Goal: Task Accomplishment & Management: Complete application form

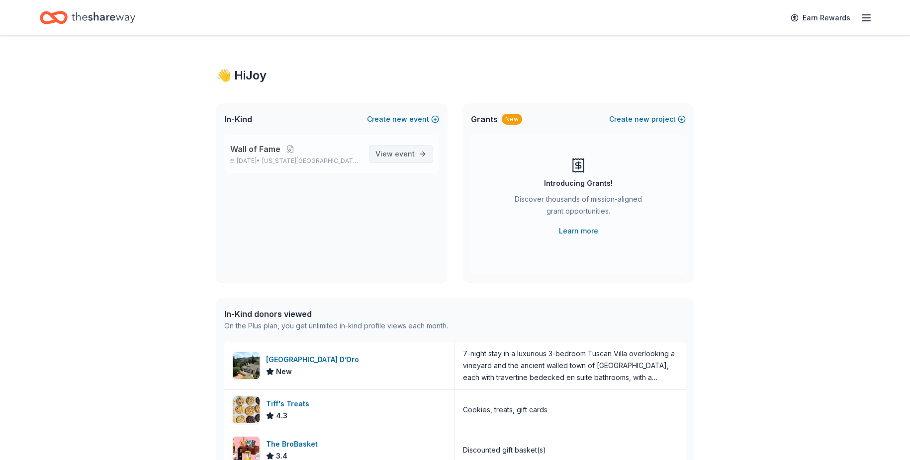
click at [415, 155] on link "View event" at bounding box center [401, 154] width 64 height 18
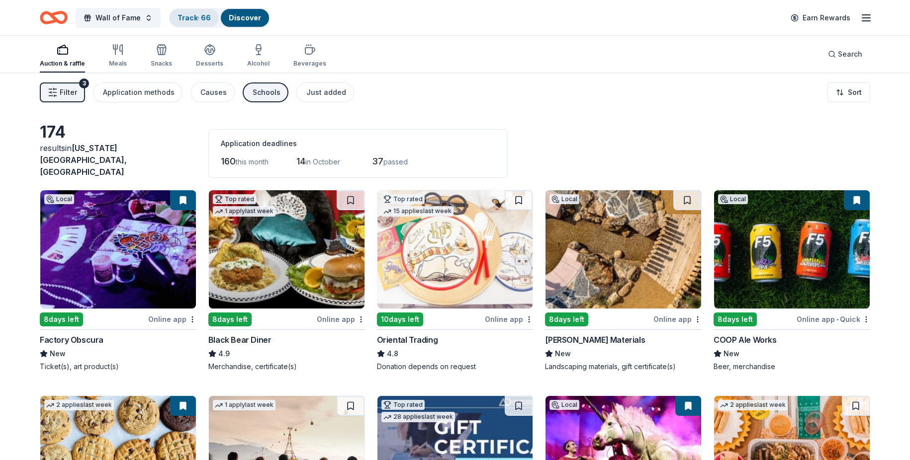
click at [187, 19] on link "Track · 66" at bounding box center [194, 17] width 33 height 8
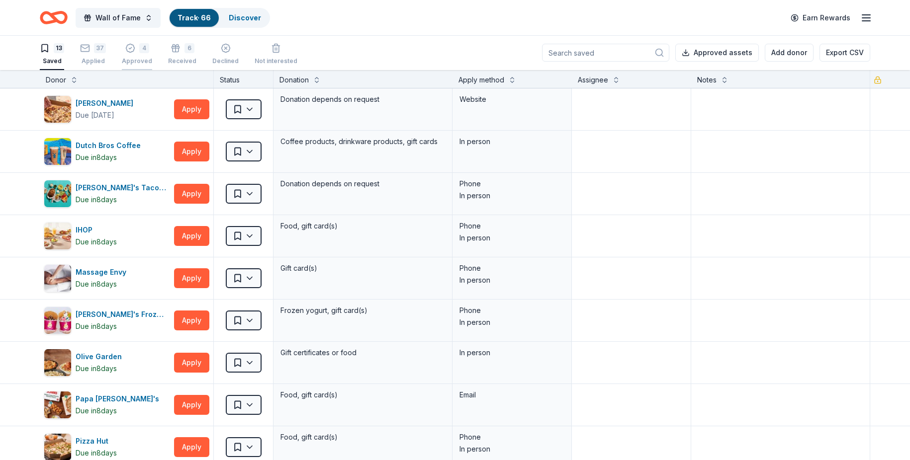
click at [140, 54] on div "4 Approved" at bounding box center [137, 54] width 30 height 22
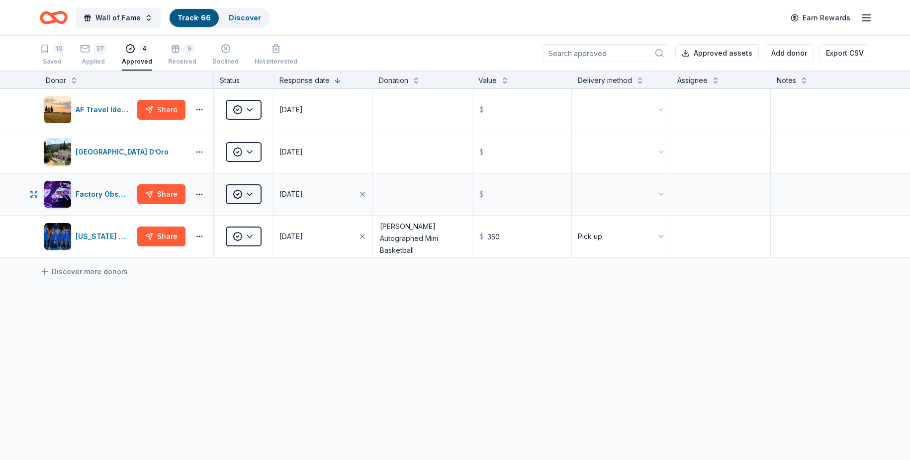
click at [239, 191] on html "Wall of Fame Track · 66 Discover Earn Rewards 13 Saved 37 Applied 4 Approved 6 …" at bounding box center [455, 230] width 910 height 460
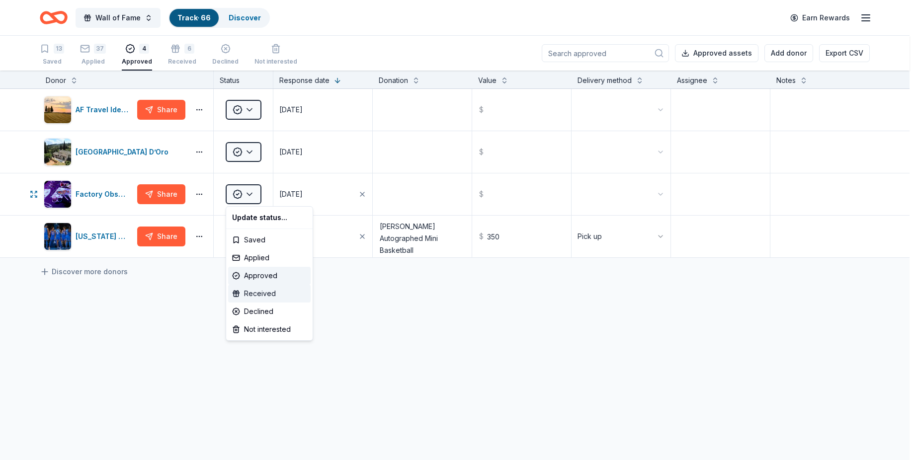
click at [292, 295] on div "Received" at bounding box center [269, 294] width 83 height 18
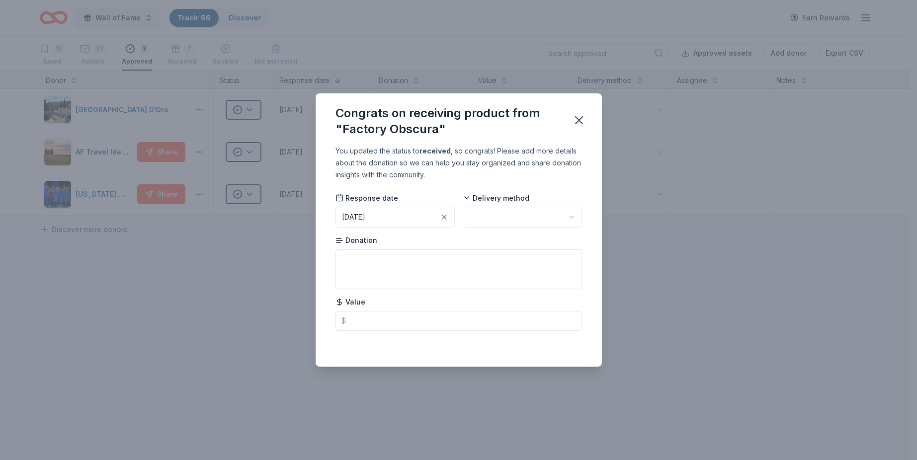
click at [541, 222] on html "Wall of Fame Track · 66 Discover Earn Rewards 13 Saved 37 Applied 3 Approved 7 …" at bounding box center [458, 230] width 917 height 460
click at [496, 268] on textarea at bounding box center [459, 270] width 247 height 40
type textarea "2 general admission tickets"
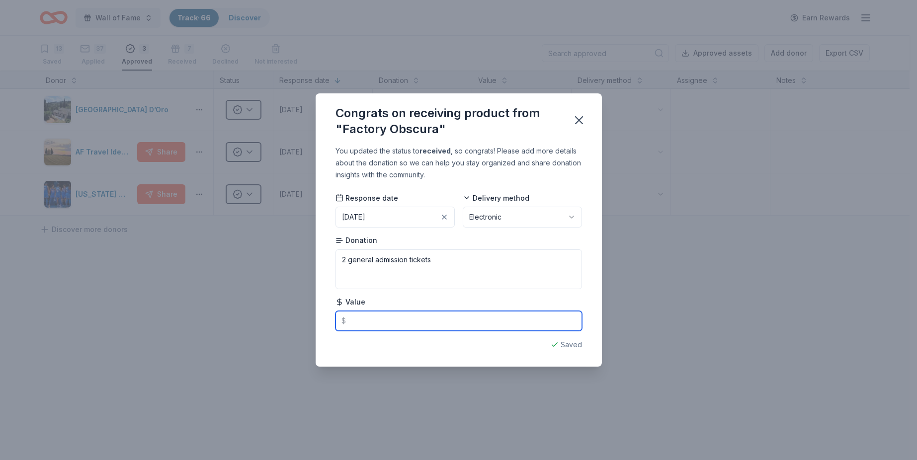
click at [379, 326] on input "text" at bounding box center [459, 321] width 247 height 20
type input "48.00"
click at [578, 113] on icon "button" at bounding box center [579, 120] width 14 height 14
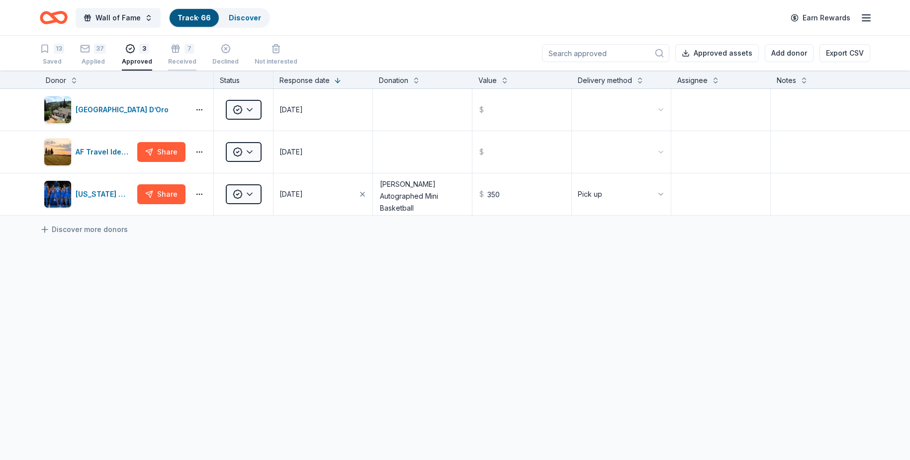
click at [173, 60] on div "Received" at bounding box center [182, 56] width 28 height 8
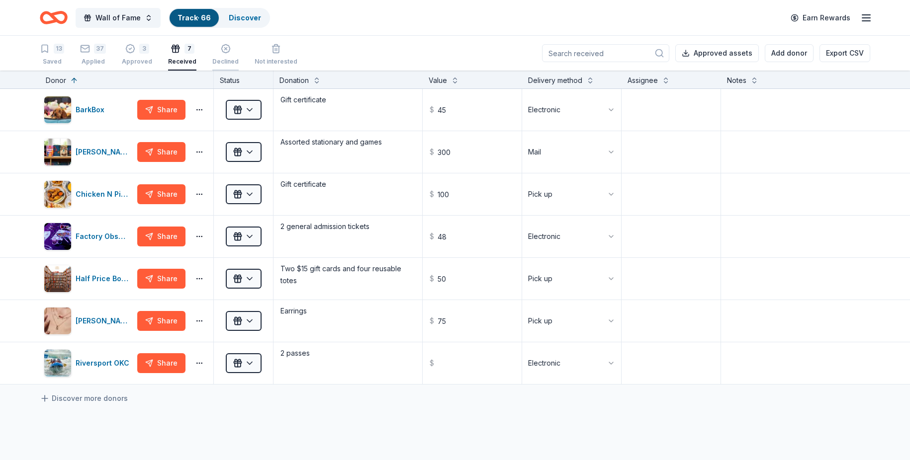
click at [223, 48] on icon "button" at bounding box center [226, 49] width 10 height 10
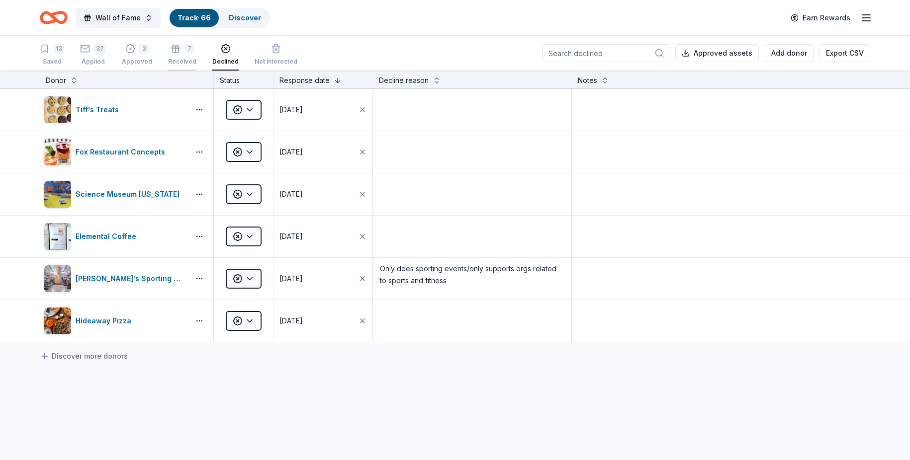
click at [182, 56] on div "7 Received" at bounding box center [182, 49] width 28 height 22
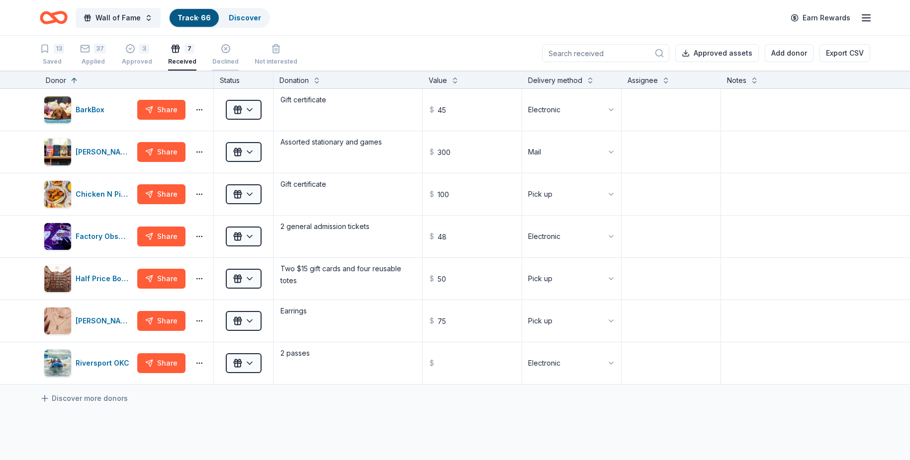
click at [212, 58] on div "Declined" at bounding box center [225, 62] width 26 height 8
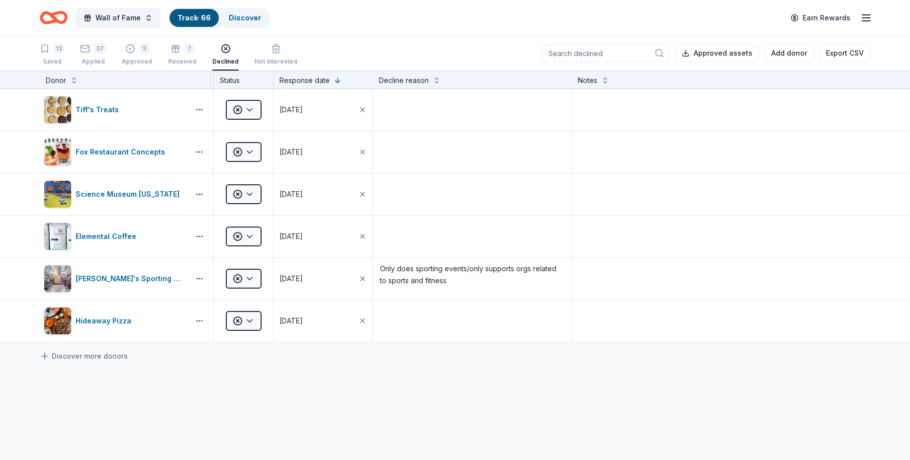
click at [106, 57] on div "13 Saved 37 Applied 3 Approved 7 Received Declined Not interested" at bounding box center [169, 55] width 258 height 31
click at [101, 57] on div "37 Applied" at bounding box center [93, 55] width 26 height 22
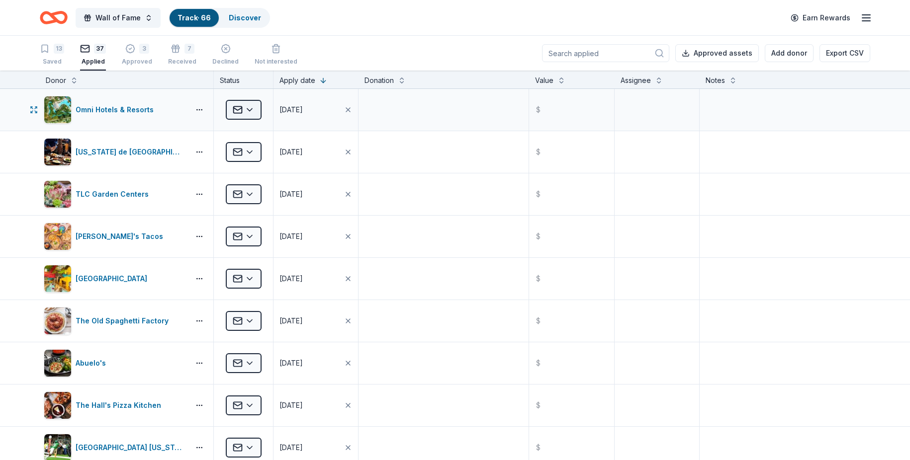
click at [253, 108] on html "Wall of Fame Track · 66 Discover Earn Rewards 13 Saved 37 Applied 3 Approved 7 …" at bounding box center [455, 230] width 910 height 460
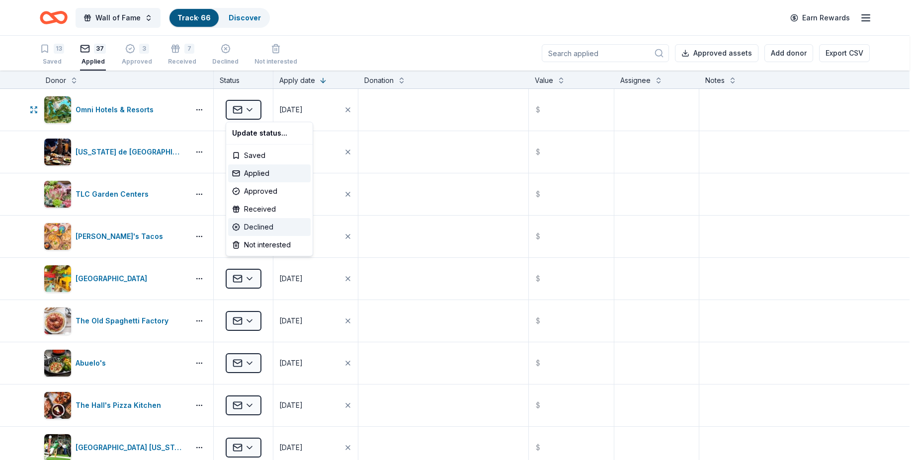
click at [275, 223] on div "Declined" at bounding box center [269, 227] width 83 height 18
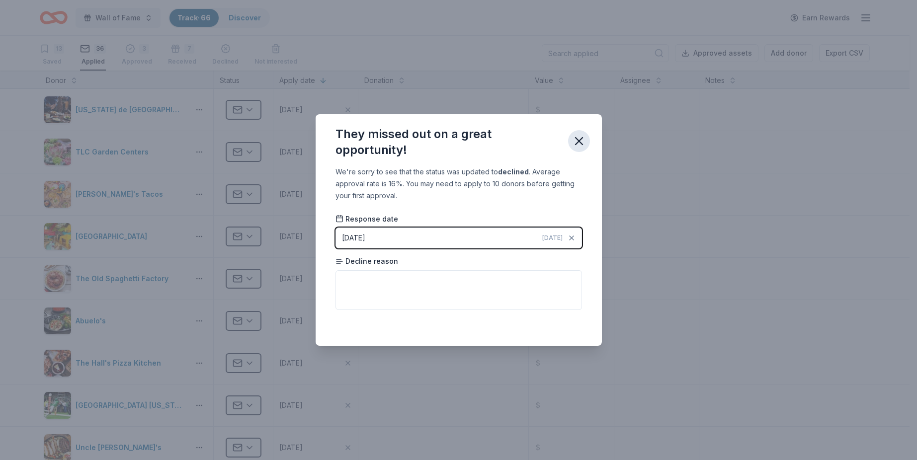
click at [586, 142] on icon "button" at bounding box center [579, 141] width 14 height 14
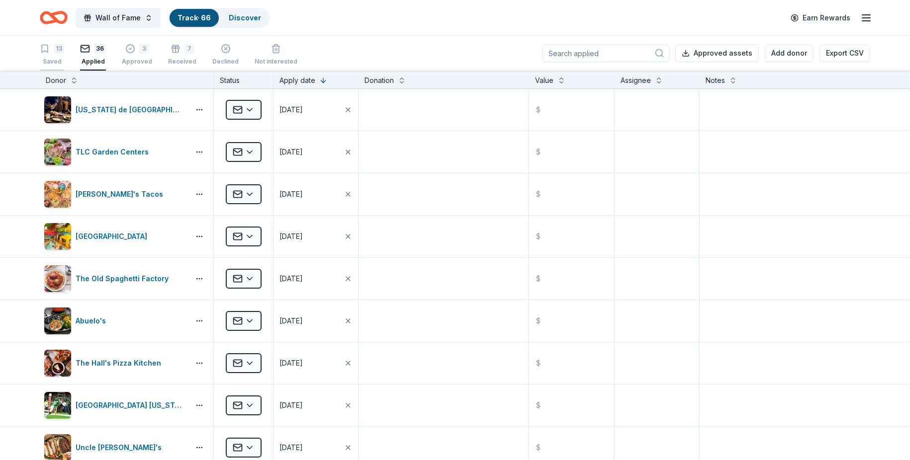
click at [59, 52] on div "13" at bounding box center [59, 49] width 10 height 10
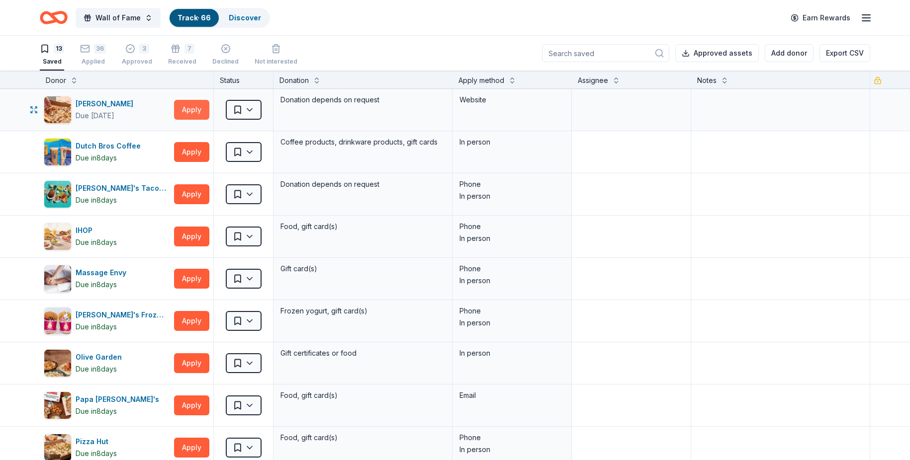
click at [196, 106] on button "Apply" at bounding box center [191, 110] width 35 height 20
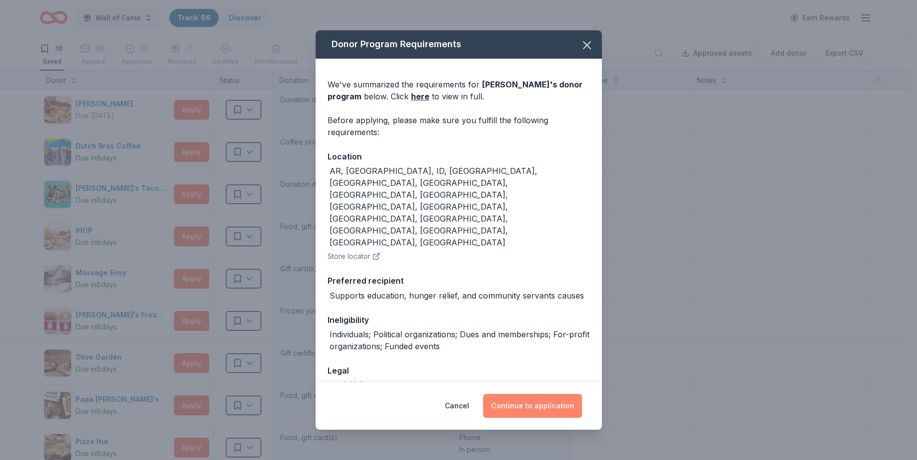
click at [571, 404] on button "Continue to application" at bounding box center [532, 406] width 99 height 24
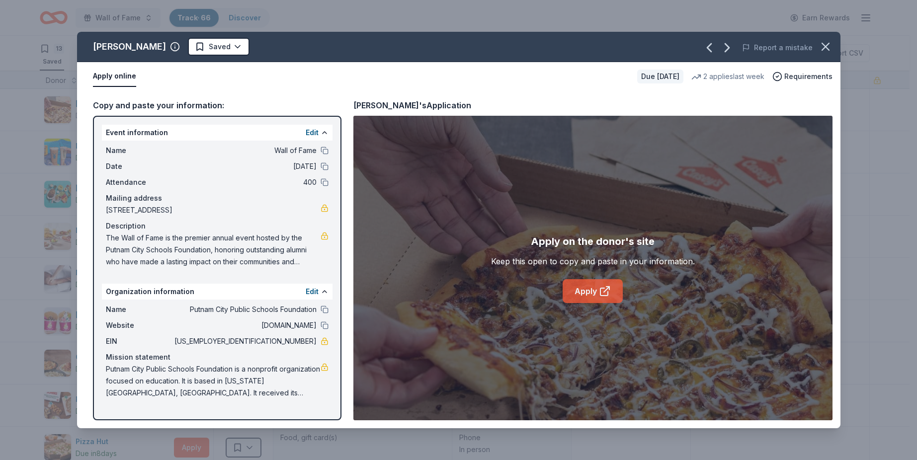
click at [609, 296] on icon at bounding box center [605, 291] width 12 height 12
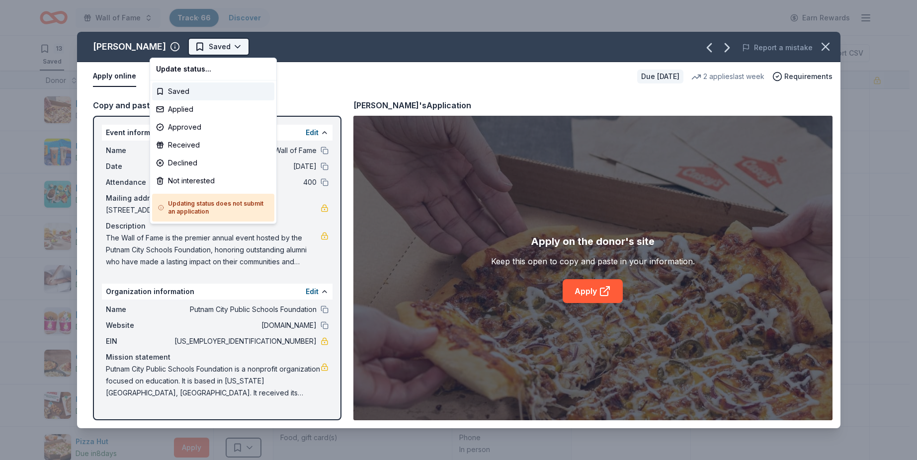
click at [199, 47] on html "Wall of Fame Track · 66 Discover Earn Rewards 13 Saved 36 Applied 3 Approved 7 …" at bounding box center [458, 230] width 917 height 460
click at [198, 104] on div "Applied" at bounding box center [213, 109] width 122 height 18
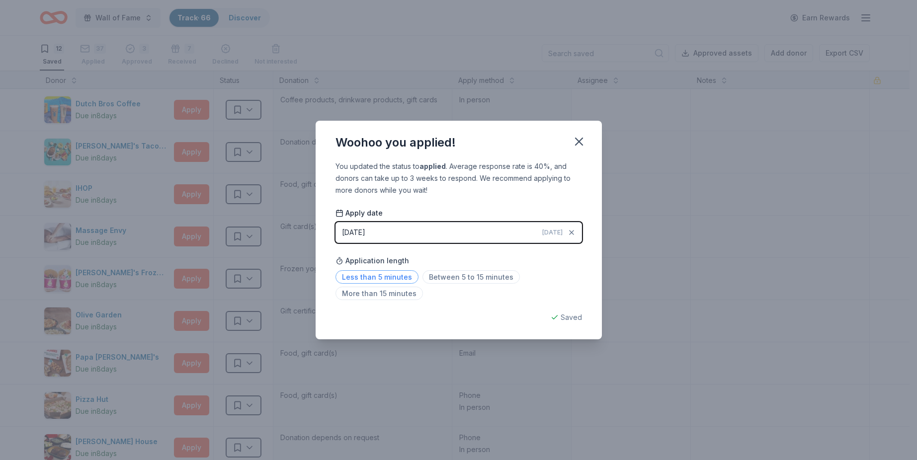
click at [366, 279] on span "Less than 5 minutes" at bounding box center [377, 276] width 83 height 13
click at [583, 138] on icon "button" at bounding box center [579, 142] width 14 height 14
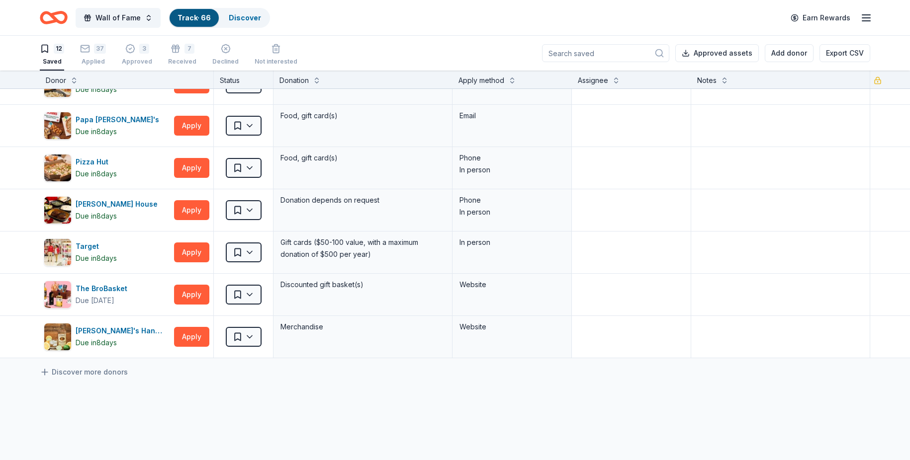
scroll to position [249, 0]
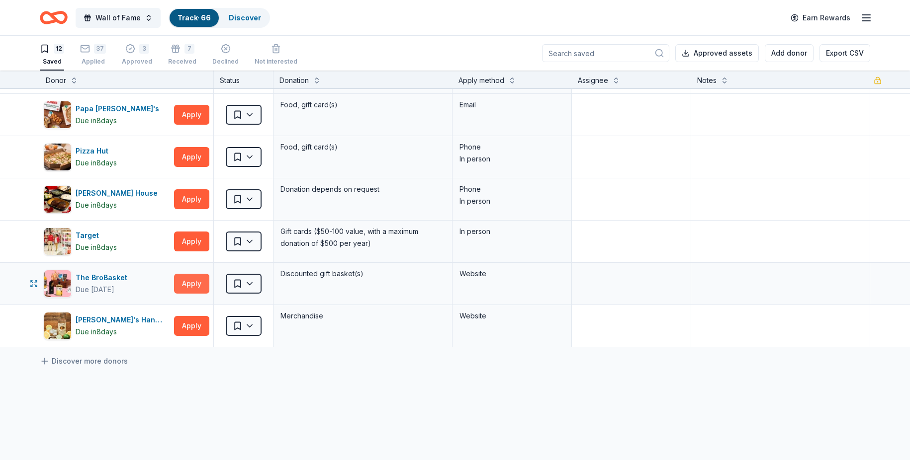
click at [205, 281] on button "Apply" at bounding box center [191, 284] width 35 height 20
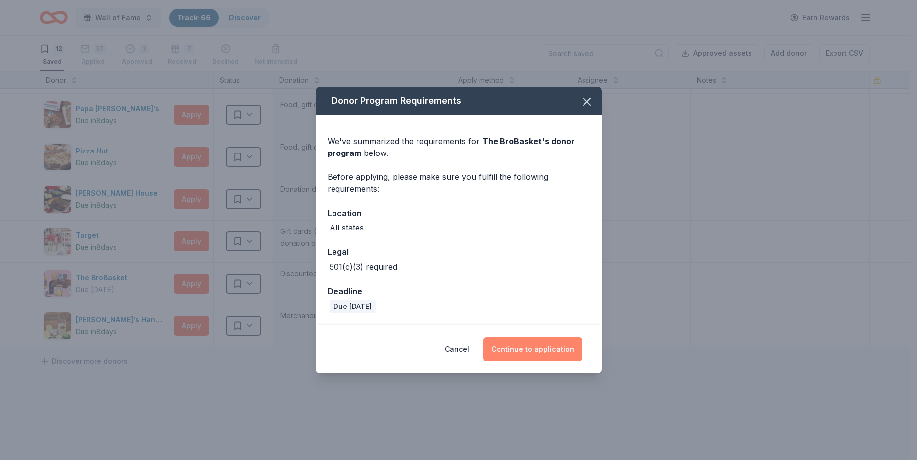
click at [537, 347] on button "Continue to application" at bounding box center [532, 350] width 99 height 24
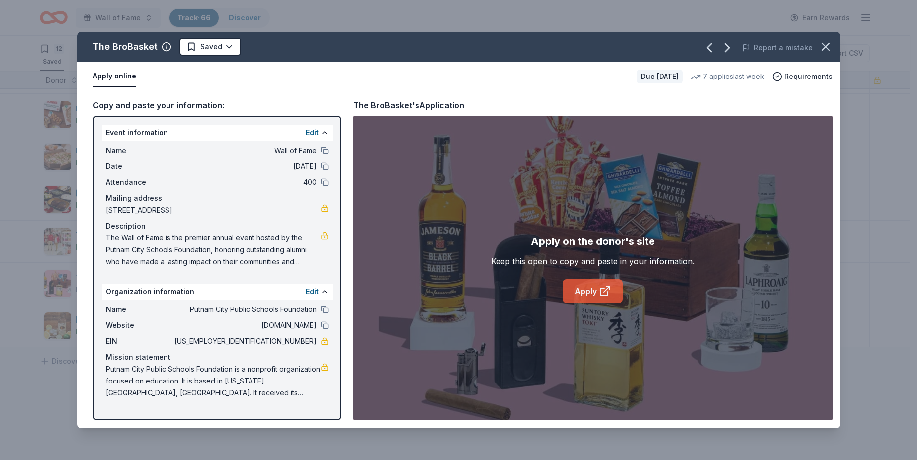
click at [597, 289] on link "Apply" at bounding box center [593, 291] width 60 height 24
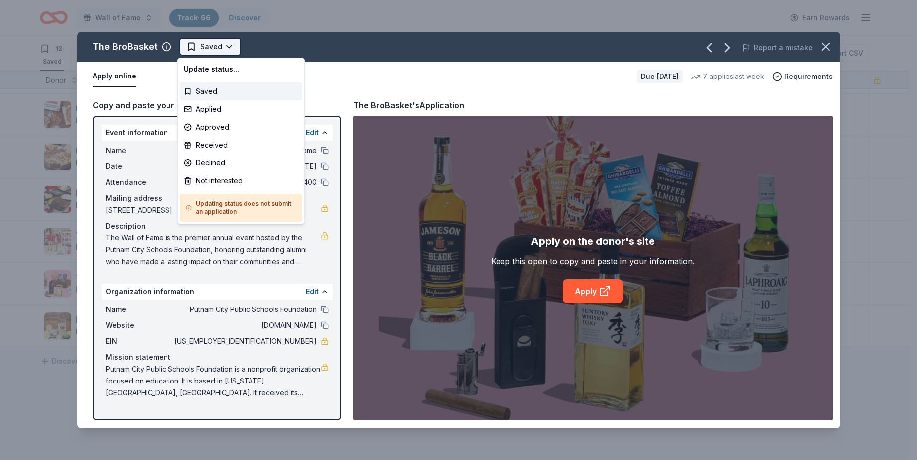
click at [233, 52] on html "Wall of Fame Track · 66 Discover Earn Rewards 12 Saved 37 Applied 3 Approved 7 …" at bounding box center [458, 230] width 917 height 460
click at [226, 108] on div "Applied" at bounding box center [241, 109] width 122 height 18
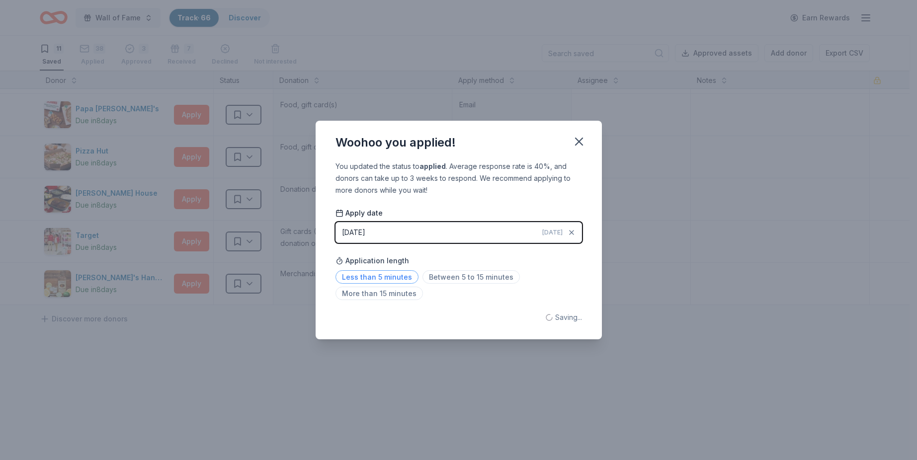
click at [405, 278] on span "Less than 5 minutes" at bounding box center [377, 276] width 83 height 13
click at [585, 142] on icon "button" at bounding box center [579, 142] width 14 height 14
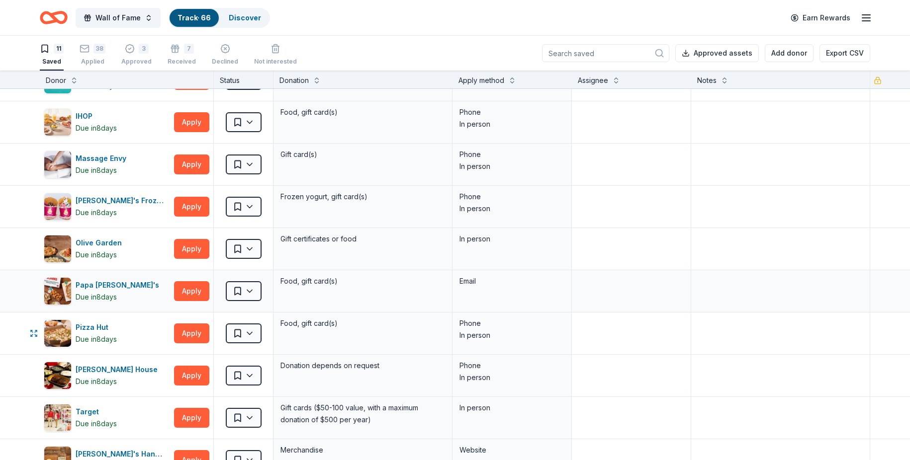
scroll to position [0, 0]
